Goal: Transaction & Acquisition: Obtain resource

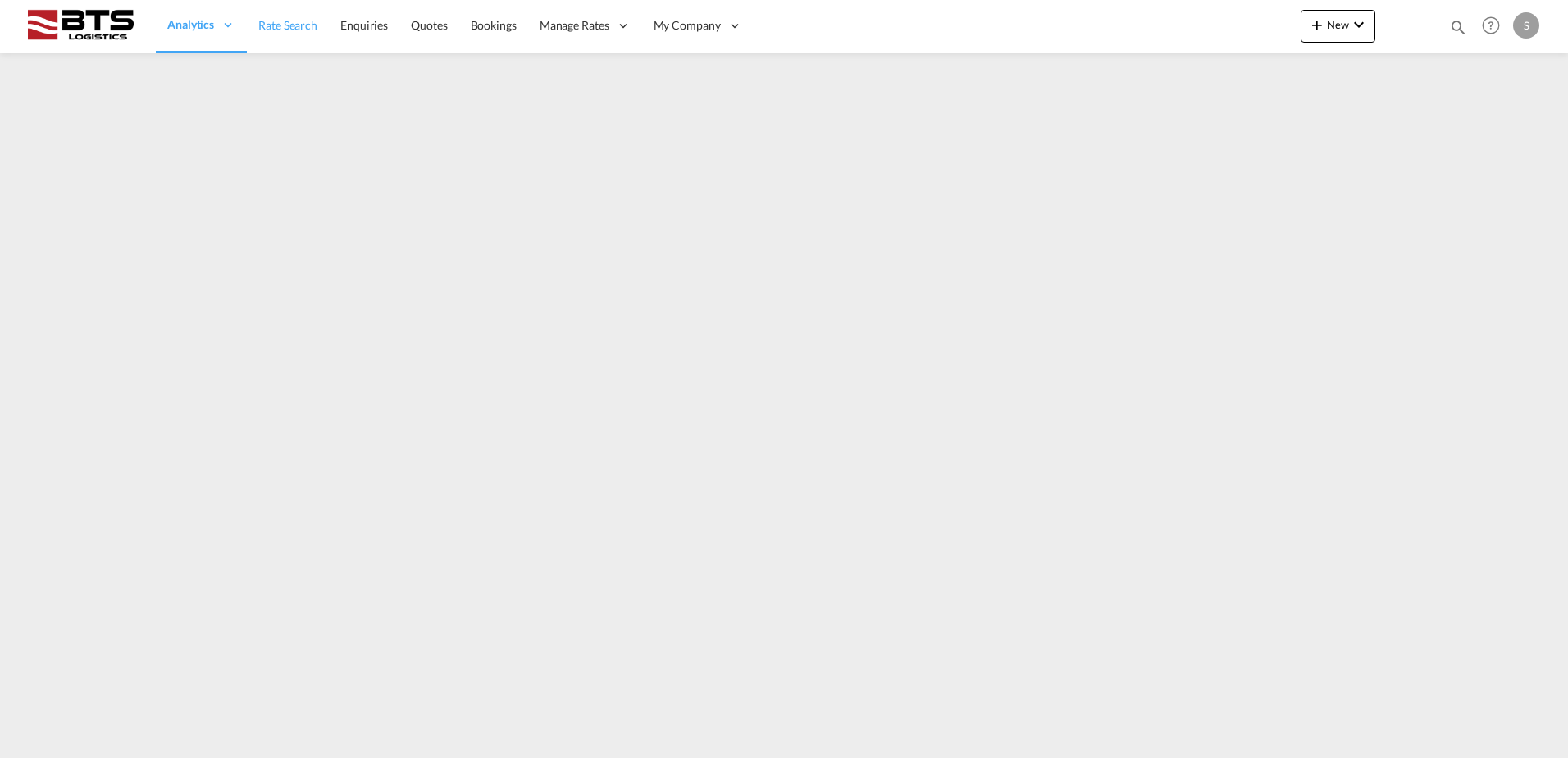
click at [273, 21] on span "Rate Search" at bounding box center [288, 25] width 59 height 14
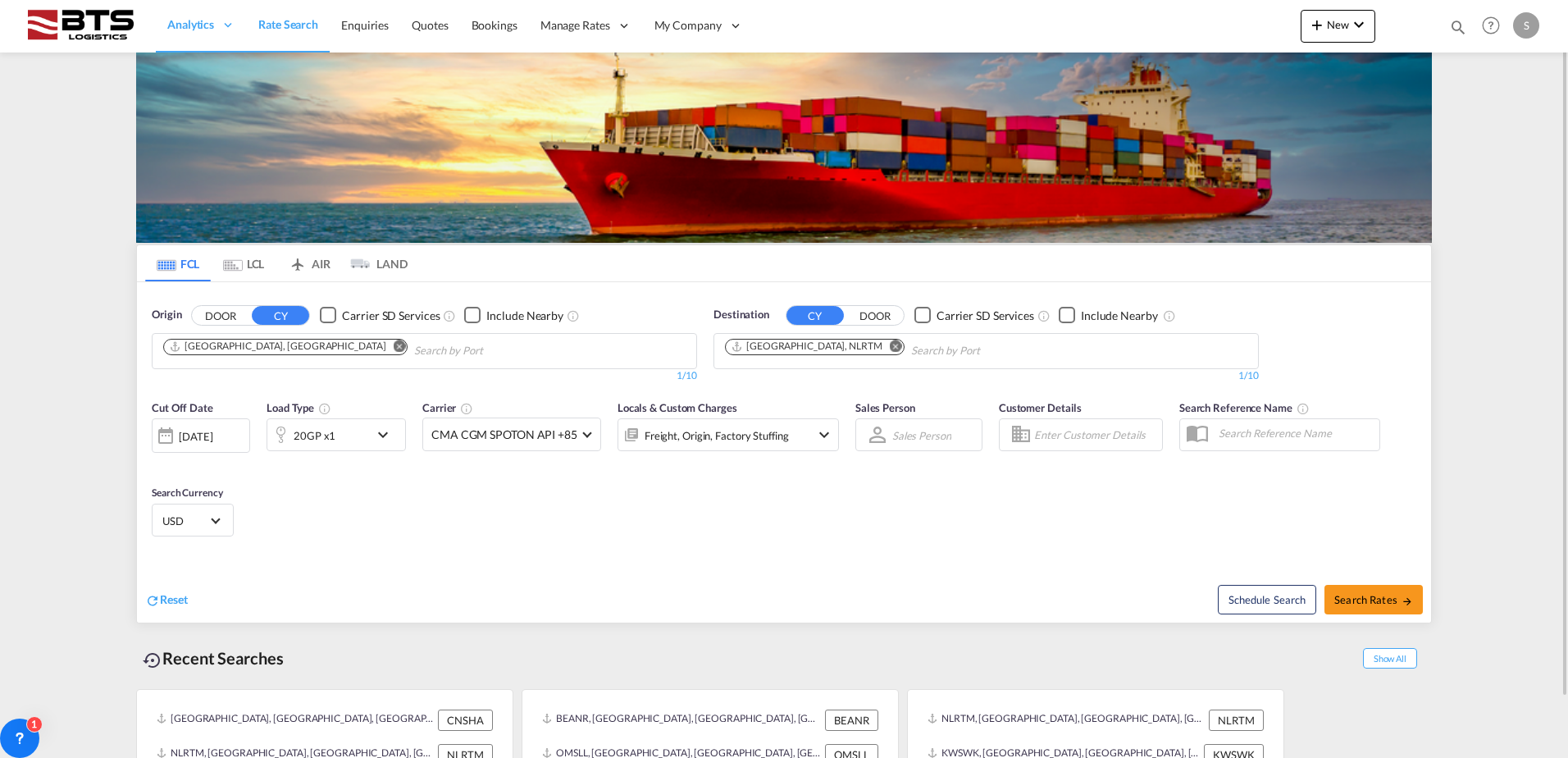
drag, startPoint x: 278, startPoint y: 347, endPoint x: 258, endPoint y: 354, distance: 21.2
click at [393, 347] on md-icon "Remove" at bounding box center [399, 346] width 12 height 12
click at [264, 349] on input "Chips input." at bounding box center [241, 351] width 156 height 26
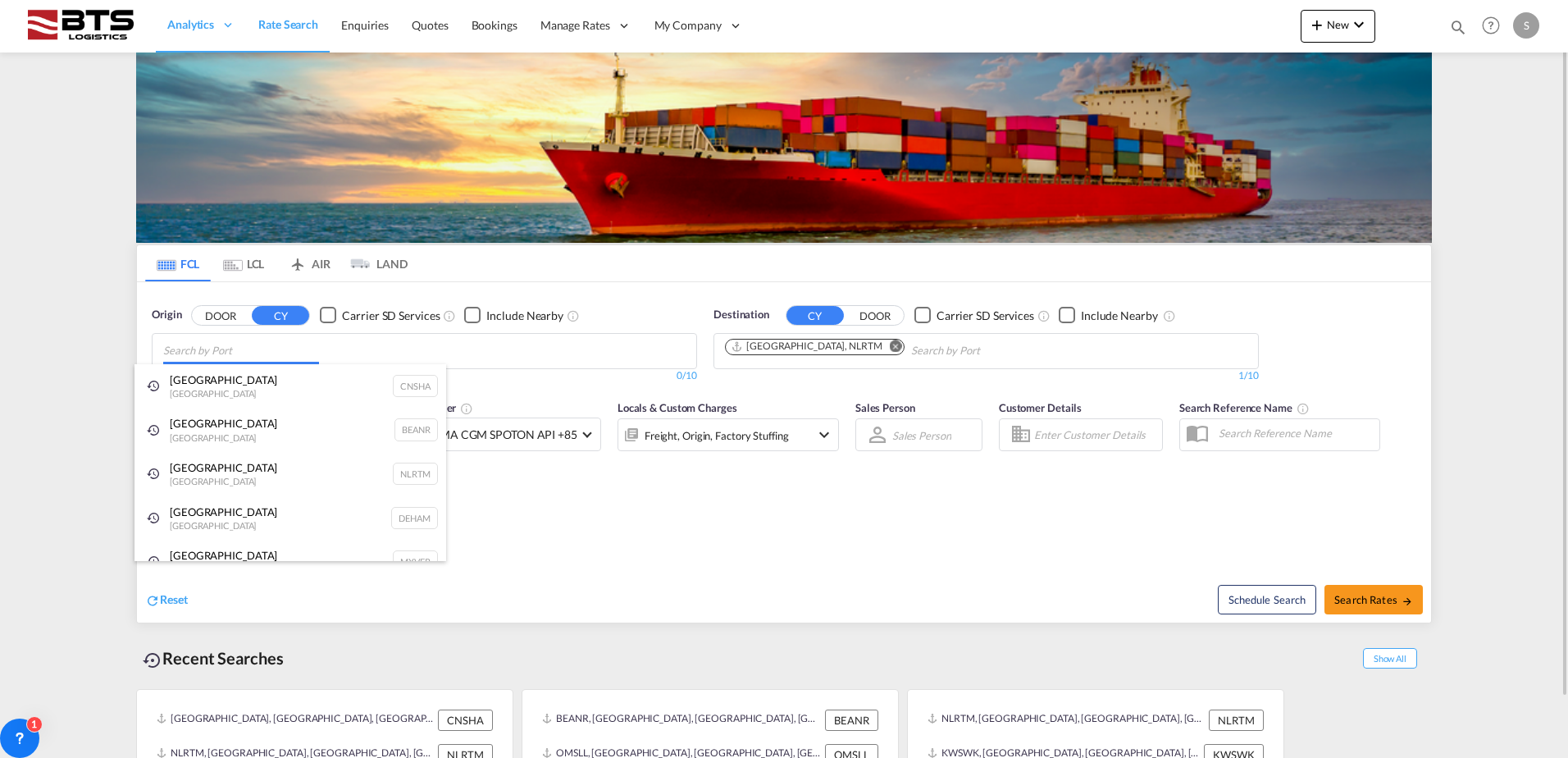
click at [270, 349] on body "Analytics Reports Dashboard Rate Search Enquiries Quotes Bookings" at bounding box center [784, 379] width 1568 height 758
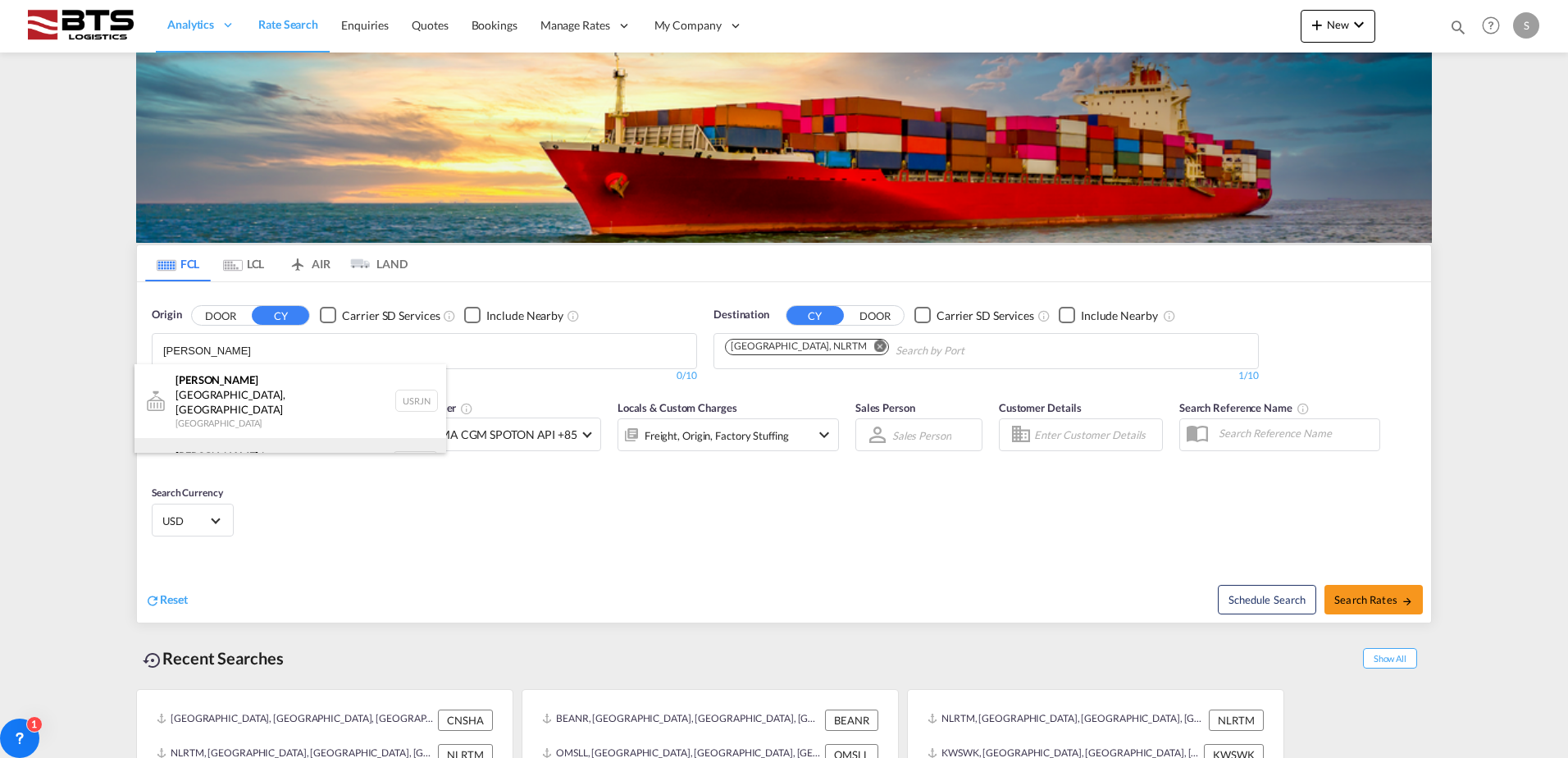
type input "[PERSON_NAME]"
click at [214, 438] on div "[PERSON_NAME] dam [GEOGRAPHIC_DATA] NLRTM" at bounding box center [290, 463] width 312 height 49
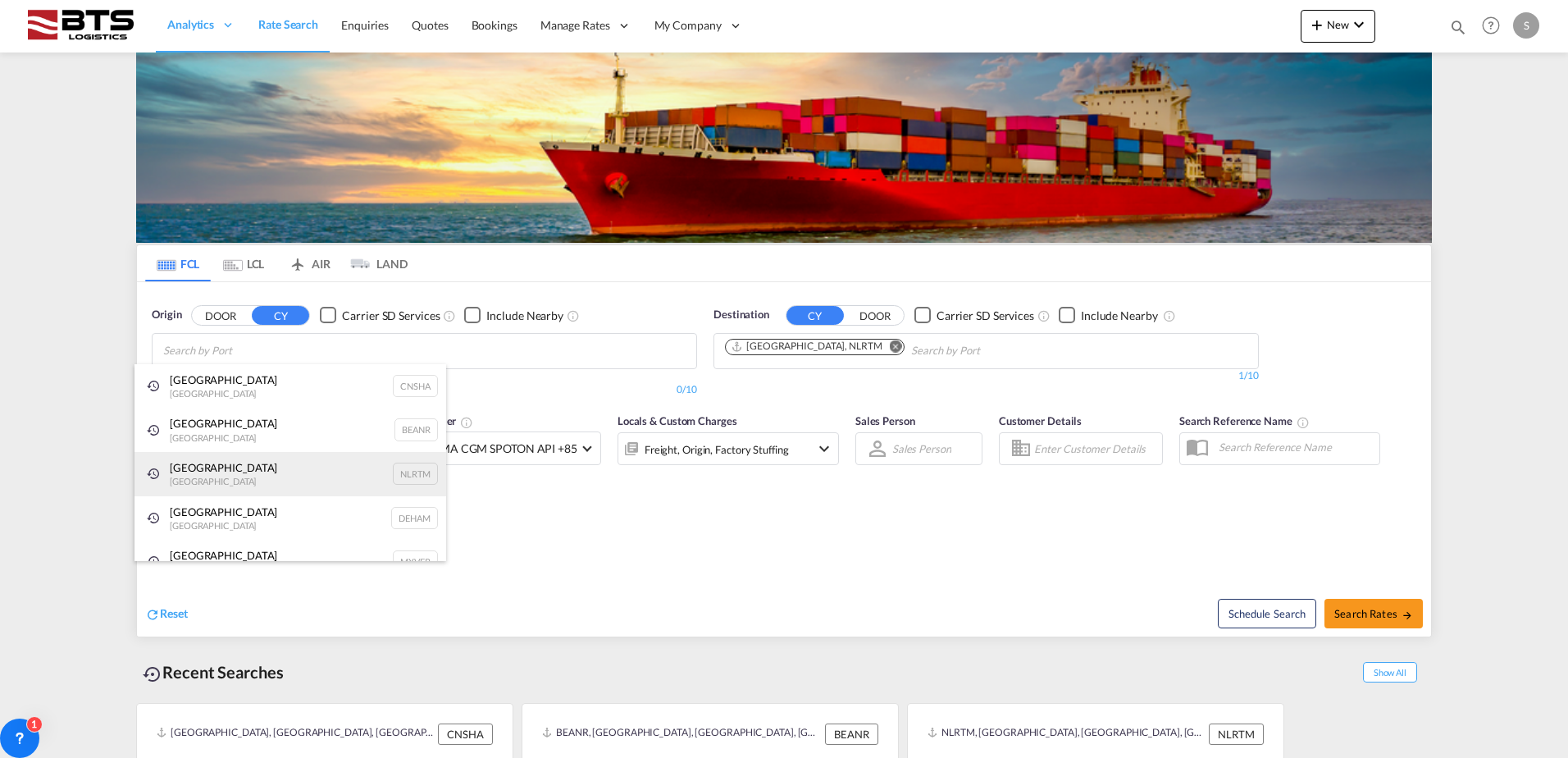
click at [198, 473] on div "[GEOGRAPHIC_DATA] [GEOGRAPHIC_DATA] NLRTM" at bounding box center [290, 474] width 312 height 45
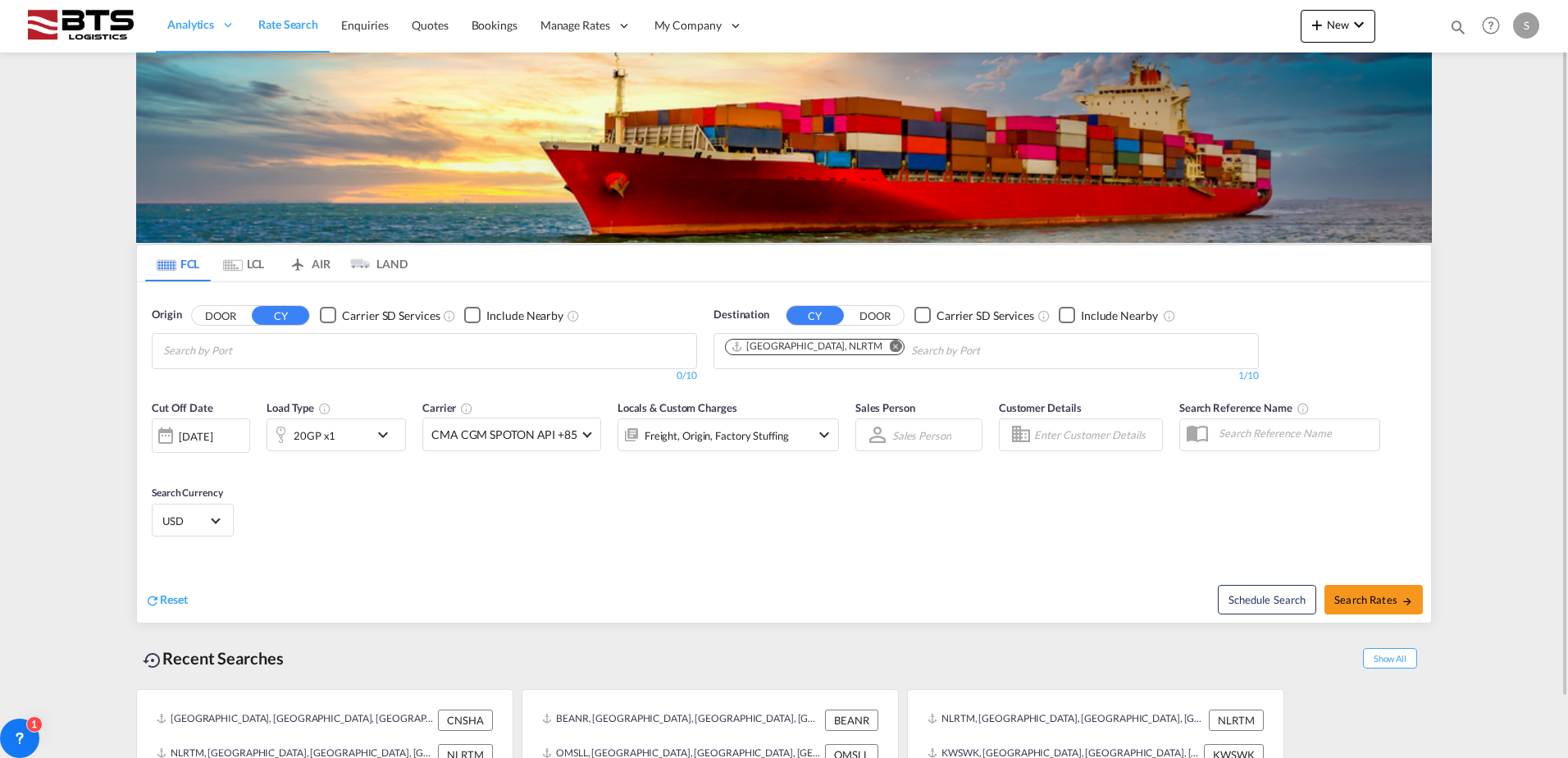
click at [265, 346] on body "Analytics Reports Dashboard Rate Search Enquiries Quotes Bookings" at bounding box center [784, 379] width 1568 height 758
type input "[PERSON_NAME]"
click at [204, 438] on div "[PERSON_NAME] dam [GEOGRAPHIC_DATA] NLRTM" at bounding box center [290, 463] width 312 height 49
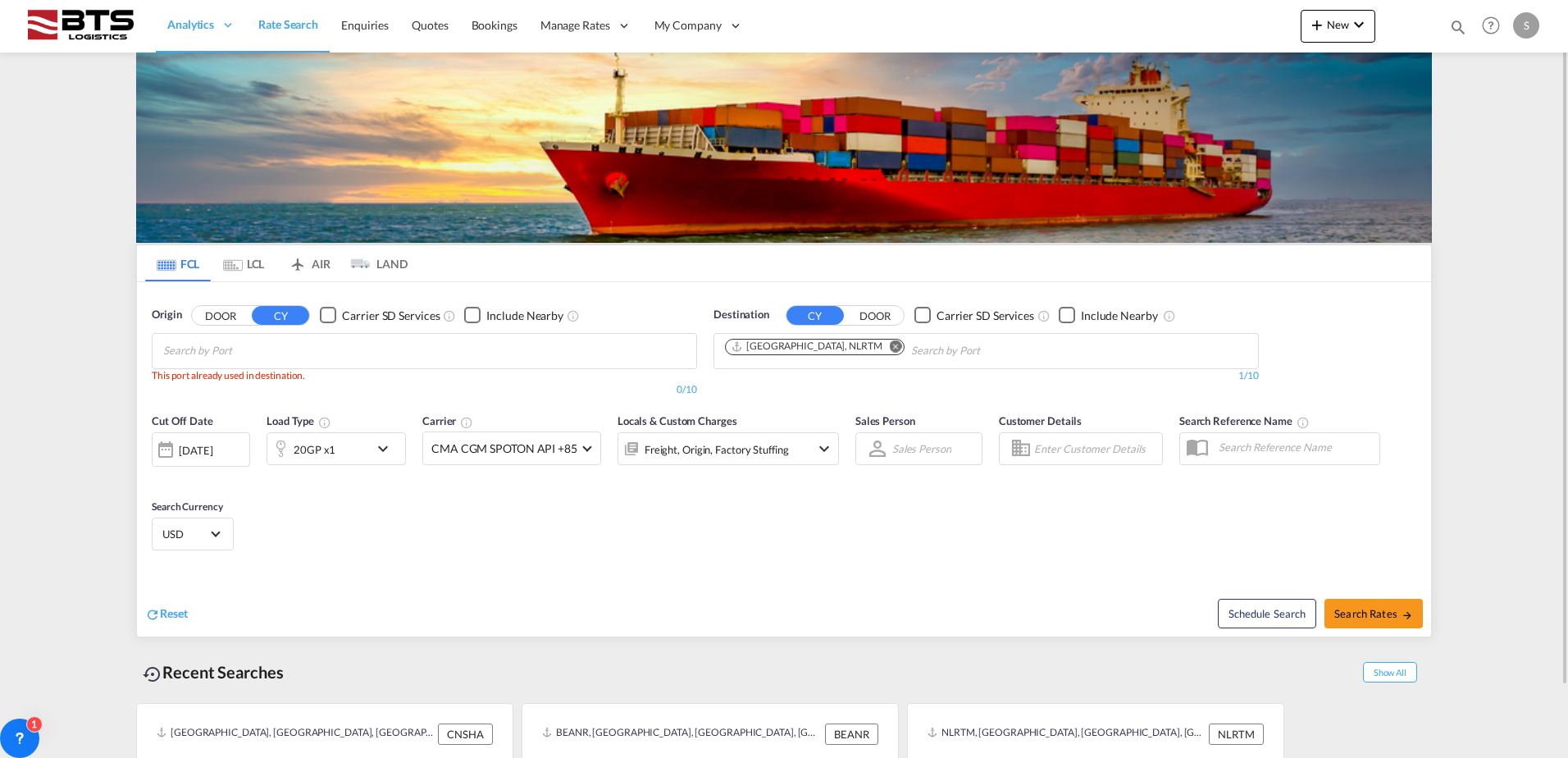
click at [329, 347] on body "Analytics Reports Dashboard Rate Search Enquiries Quotes Bookings" at bounding box center [784, 379] width 1568 height 758
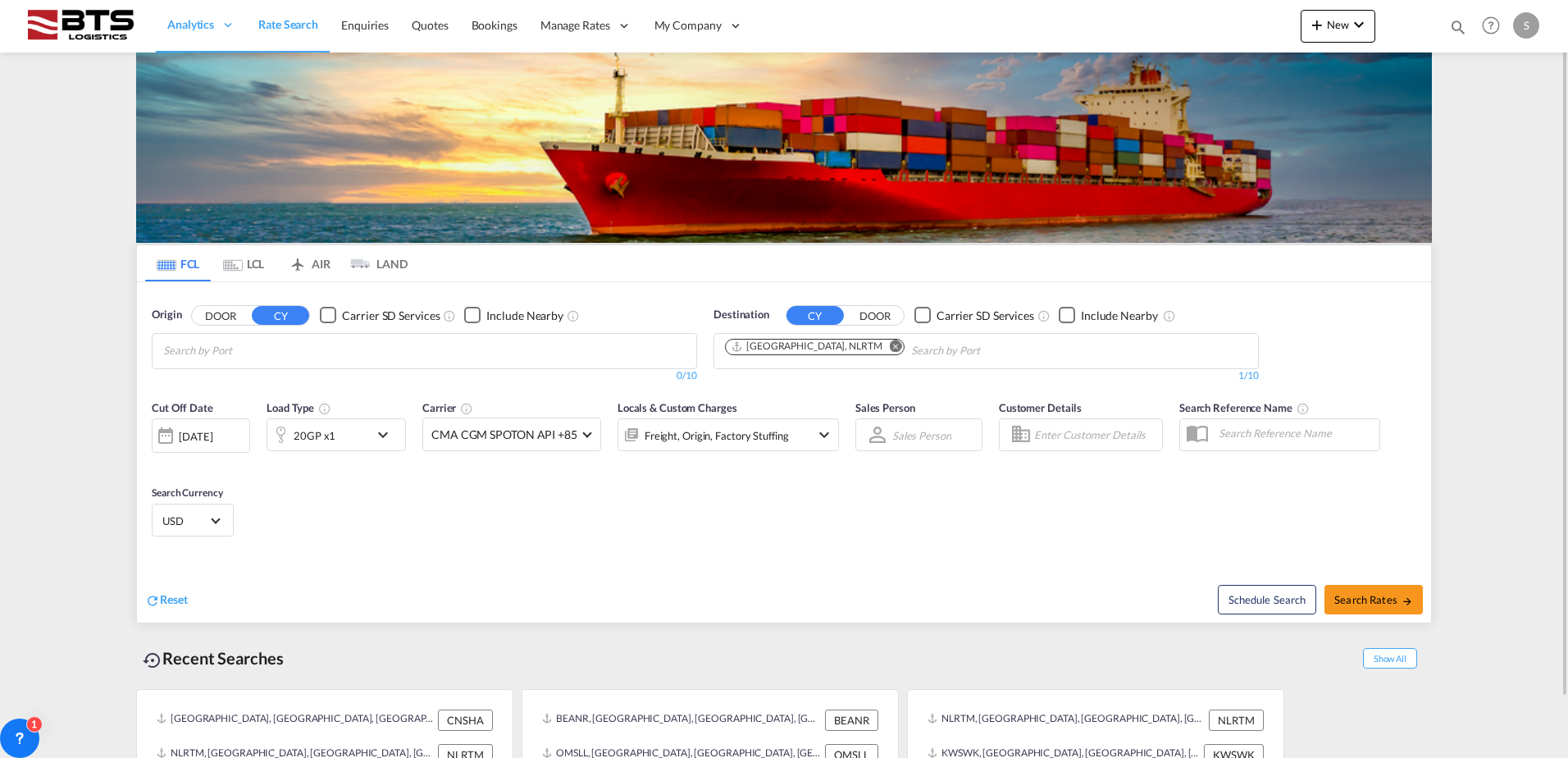
click at [890, 345] on md-icon "Remove" at bounding box center [896, 346] width 12 height 12
click at [757, 349] on body "Analytics Reports Dashboard Rate Search Enquiries Quotes Bookings" at bounding box center [784, 379] width 1568 height 758
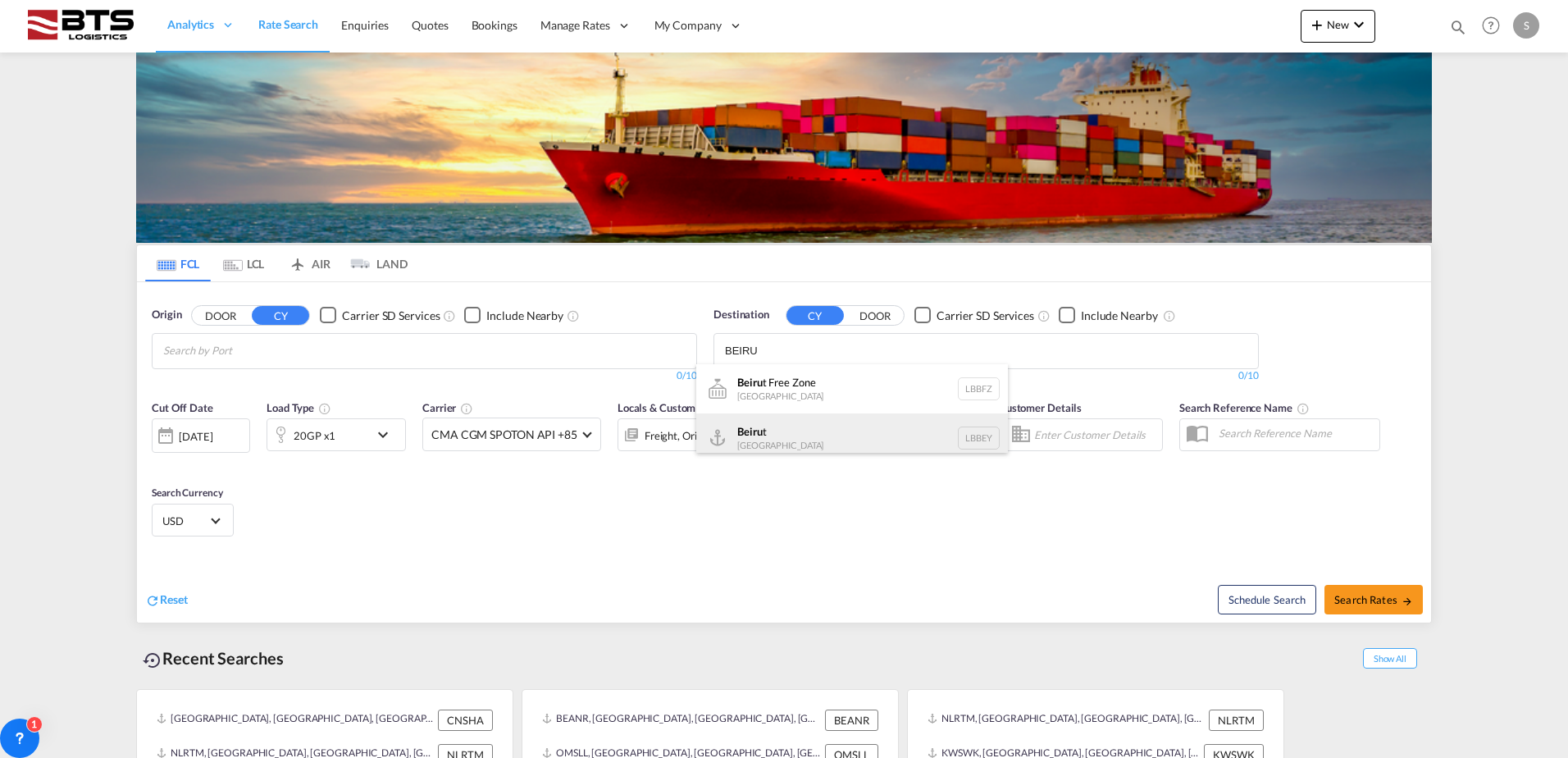
type input "BEIRU"
click at [754, 443] on div "Beiru t [GEOGRAPHIC_DATA] LBBEY" at bounding box center [852, 438] width 312 height 49
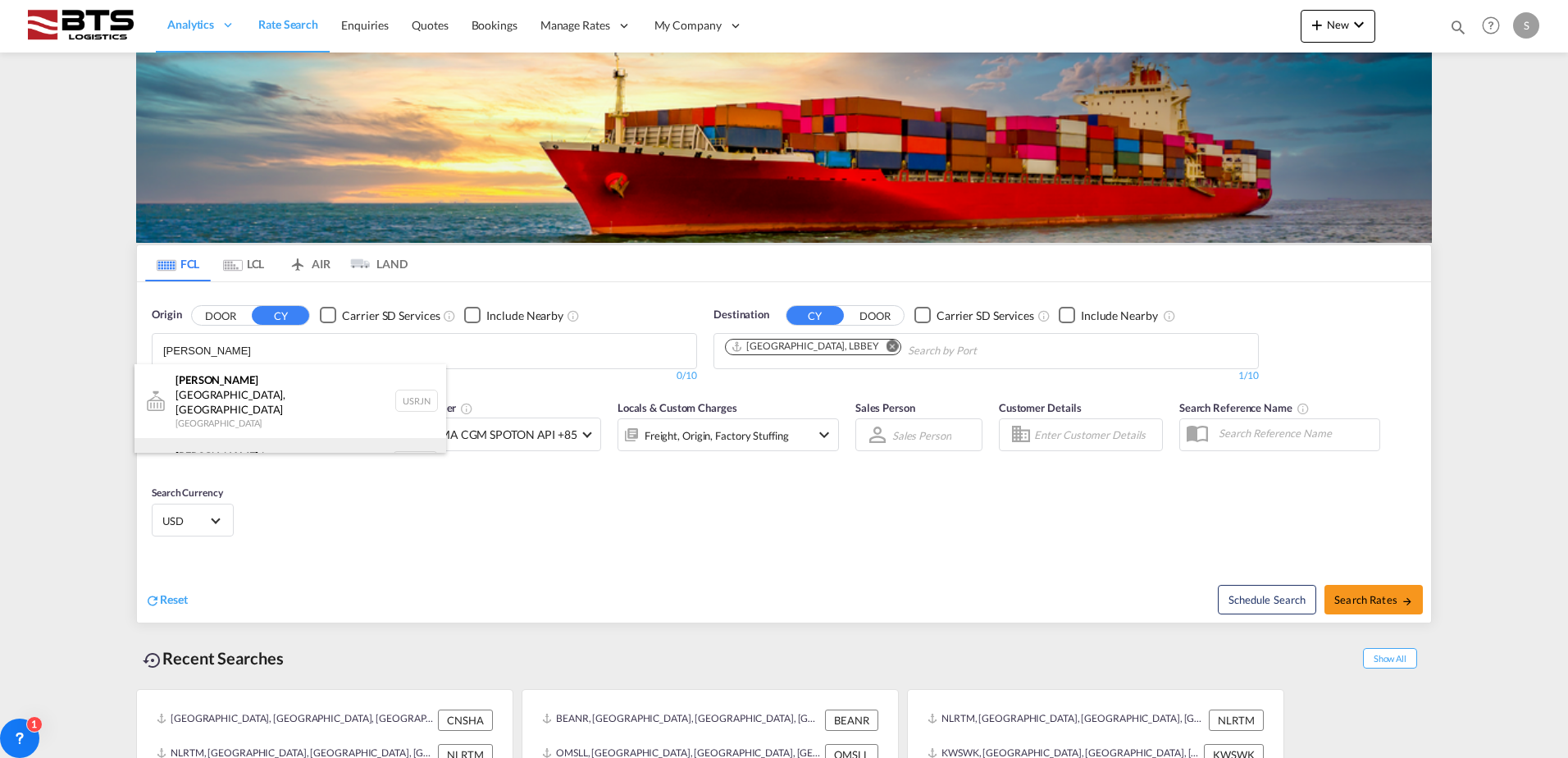
type input "[PERSON_NAME]"
click at [212, 438] on div "[PERSON_NAME] dam [GEOGRAPHIC_DATA] NLRTM" at bounding box center [290, 463] width 312 height 49
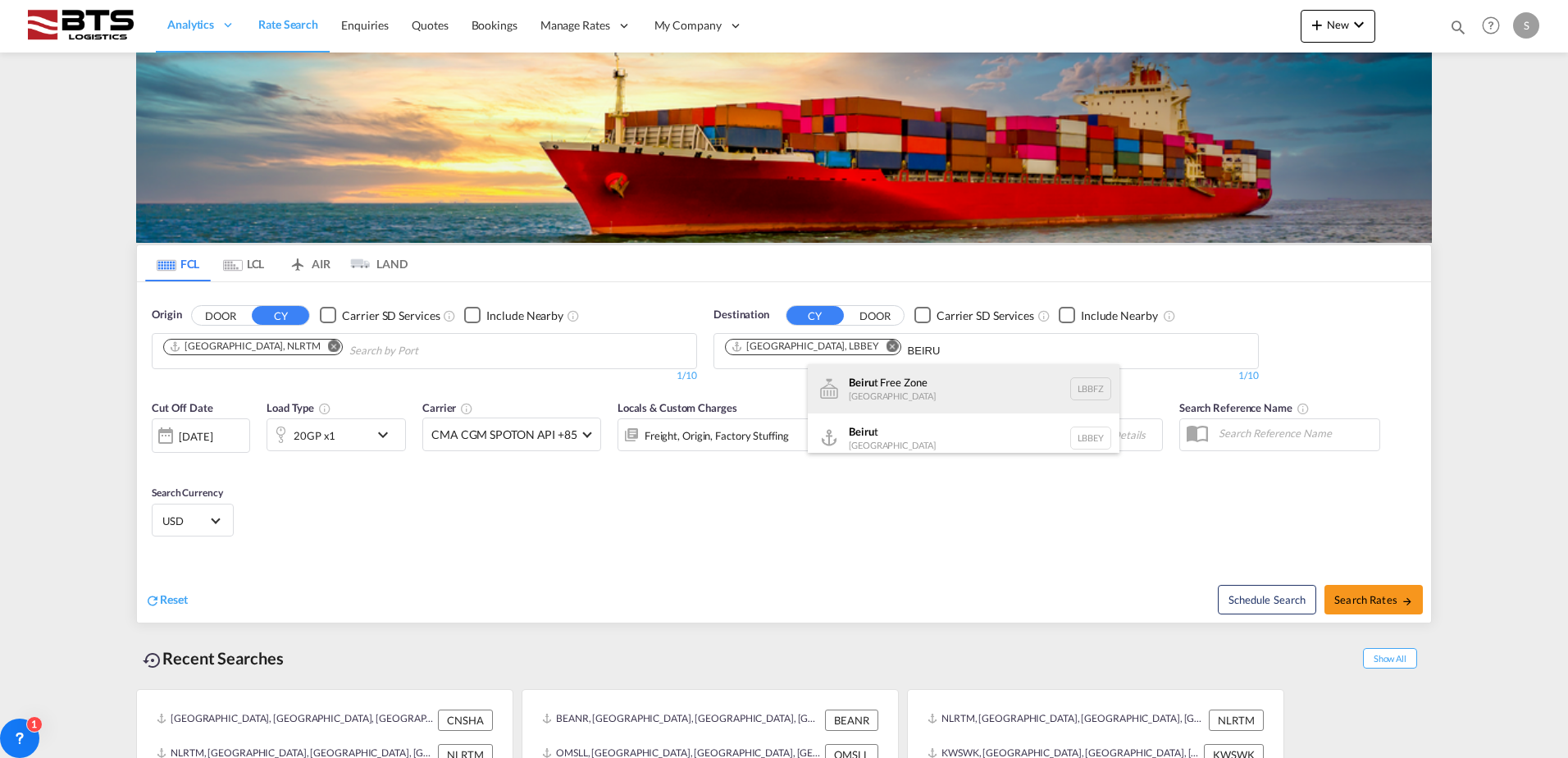
type input "BEIRU"
click at [863, 380] on div "Beiru t Free Zone [GEOGRAPHIC_DATA] LBBFZ" at bounding box center [963, 388] width 312 height 49
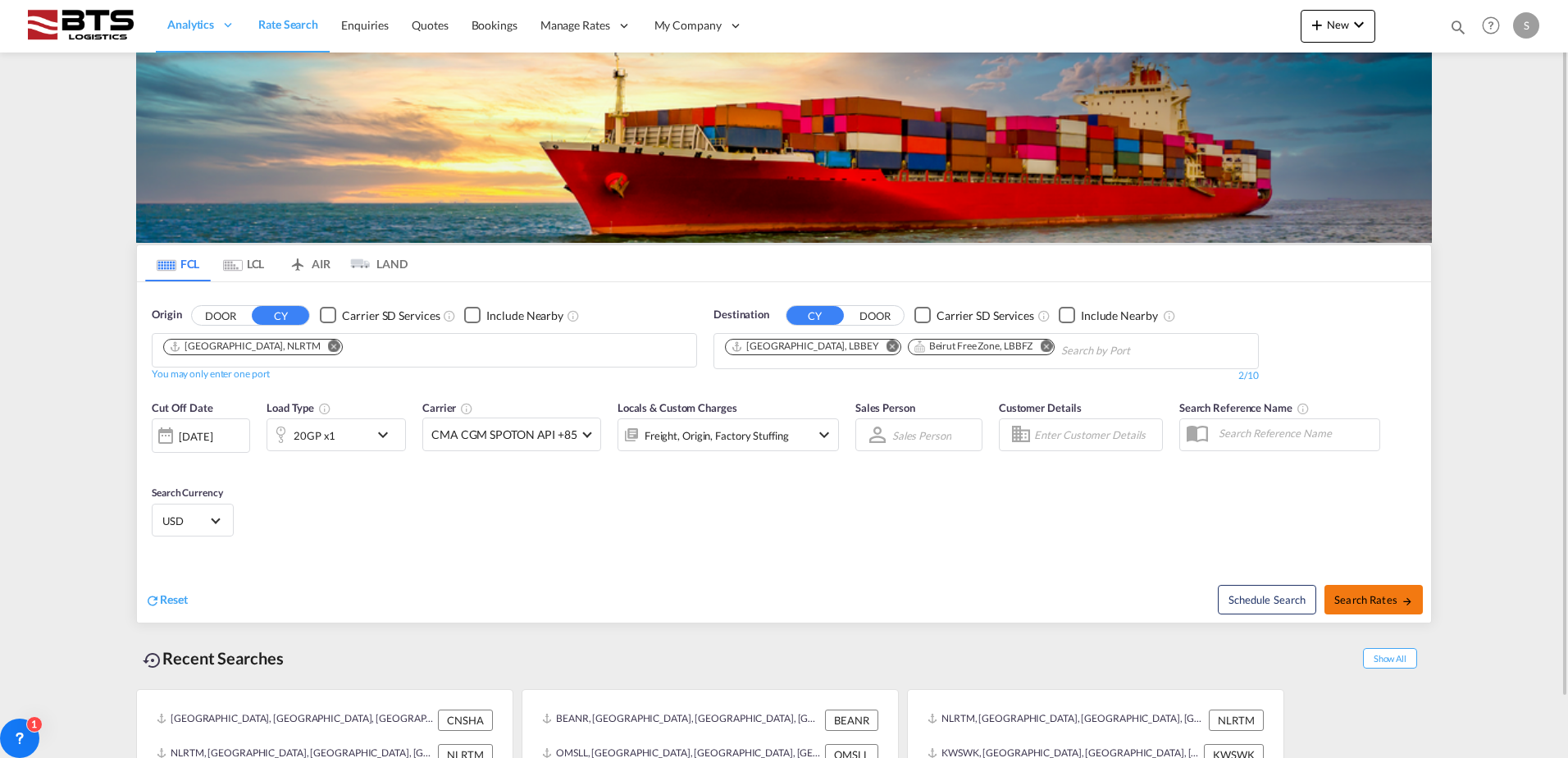
click at [1377, 594] on span "Search Rates" at bounding box center [1373, 600] width 78 height 13
type input "NLRTM to LBBEY,LBBFZ / [DATE]"
